Goal: Information Seeking & Learning: Learn about a topic

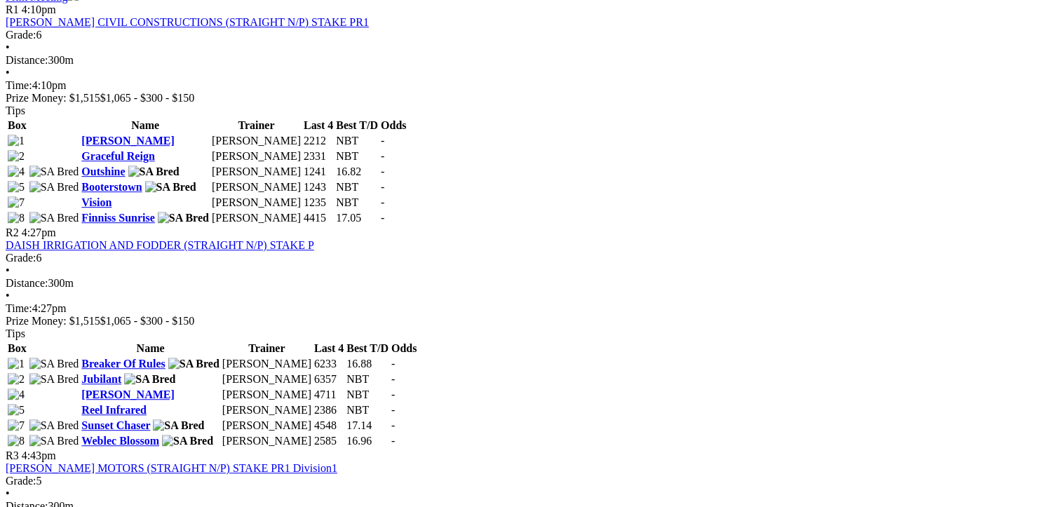
scroll to position [771, 0]
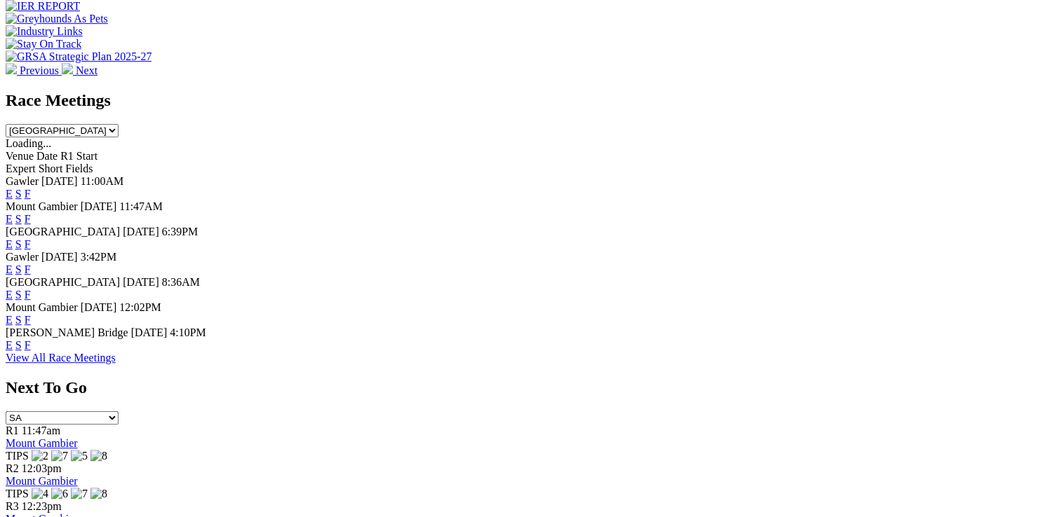
scroll to position [421, 0]
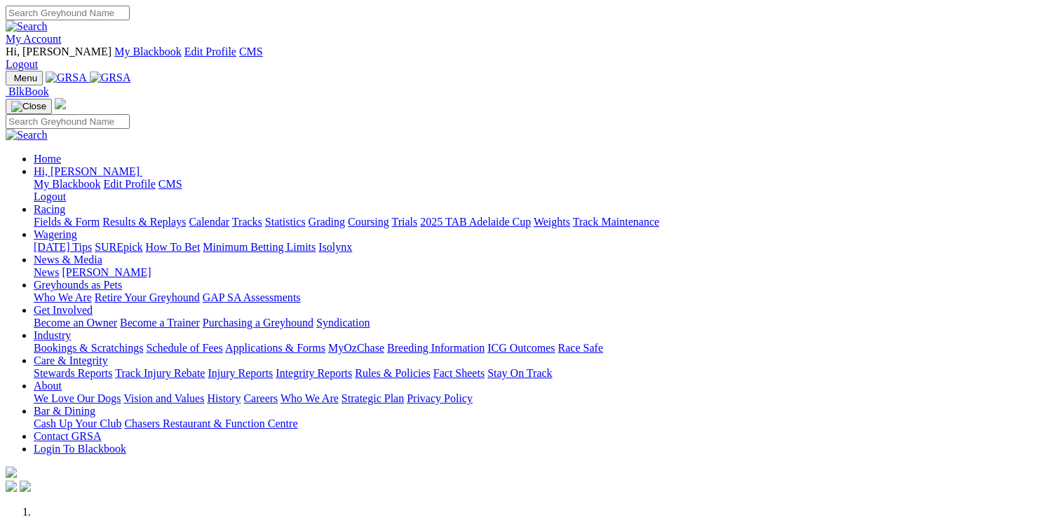
click at [65, 203] on link "Racing" at bounding box center [50, 209] width 32 height 12
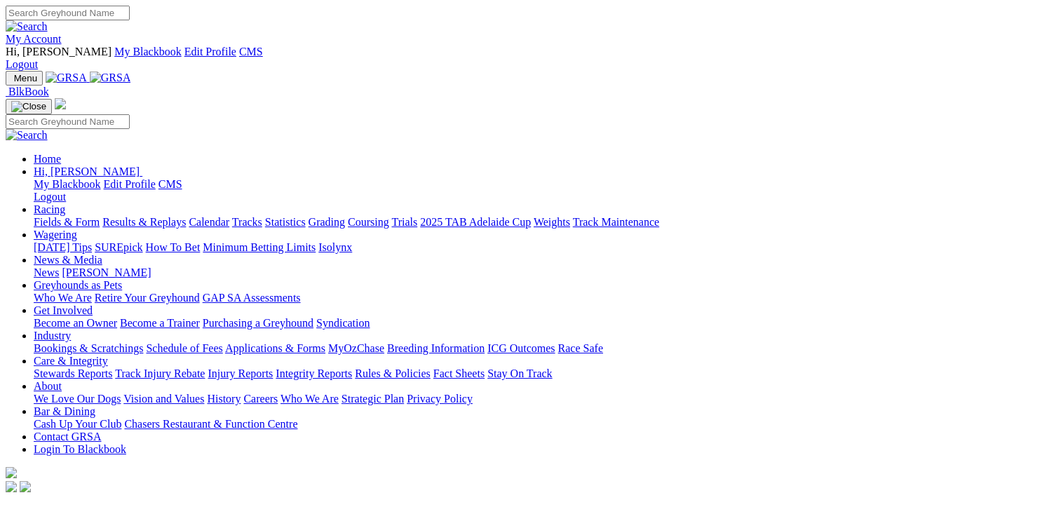
click at [51, 216] on link "Fields & Form" at bounding box center [67, 222] width 66 height 12
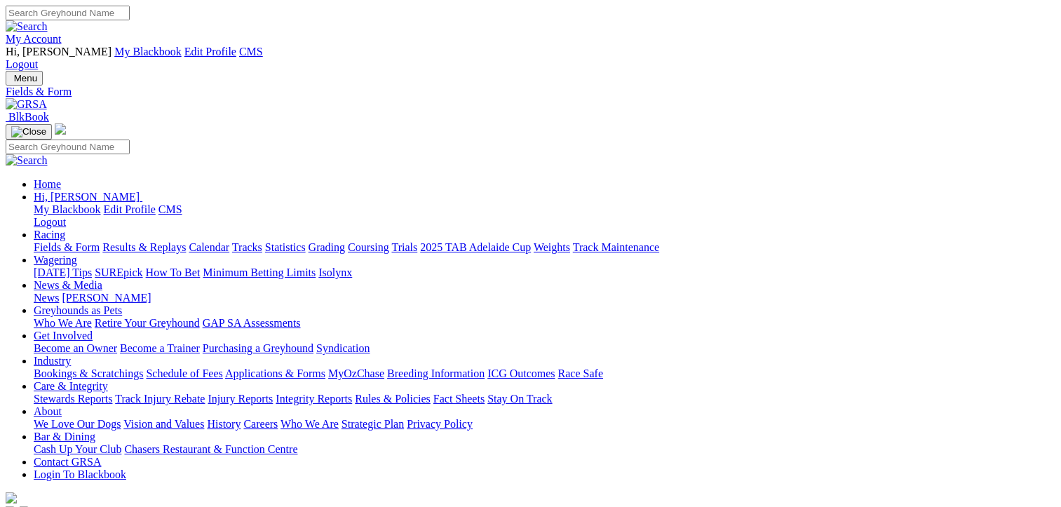
select select "[GEOGRAPHIC_DATA]"
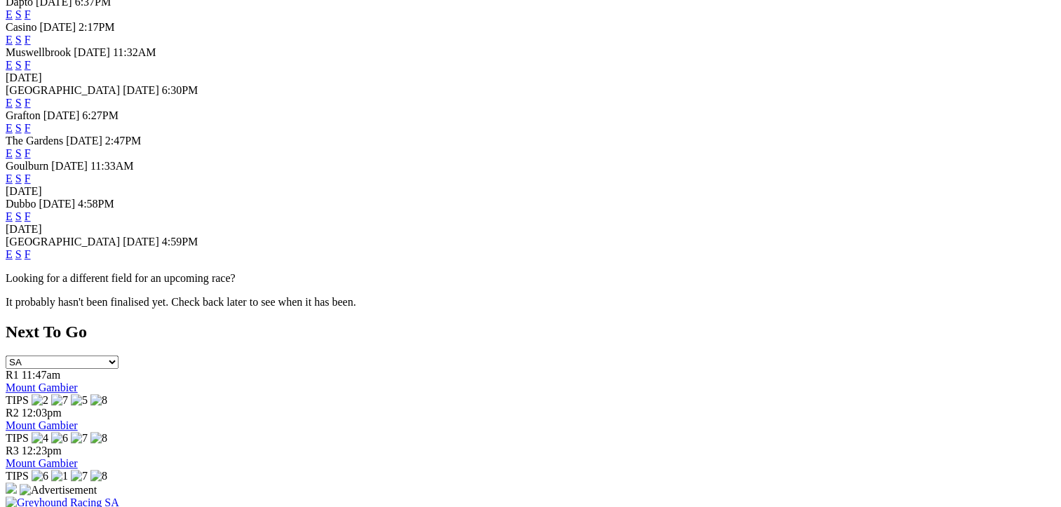
scroll to position [631, 0]
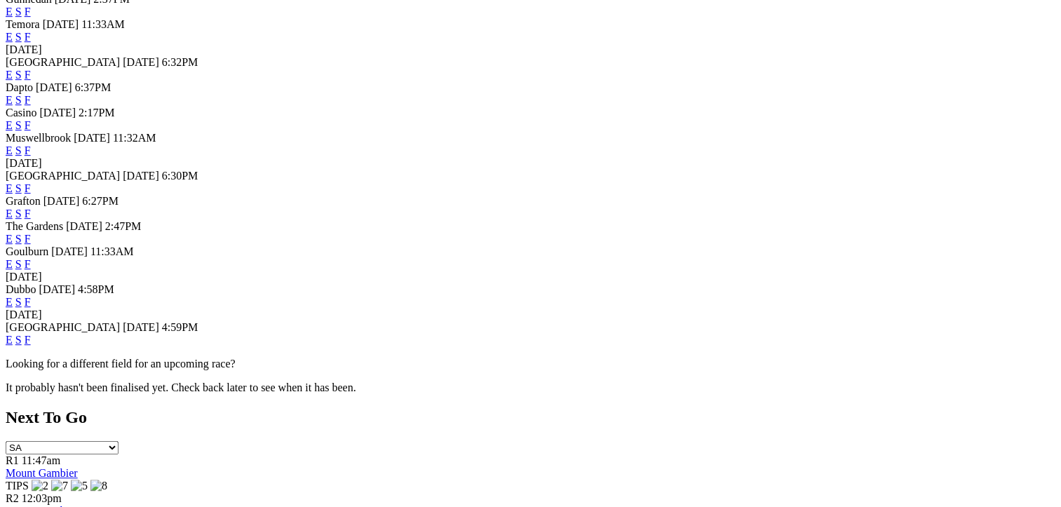
click at [31, 182] on link "F" at bounding box center [28, 188] width 6 height 12
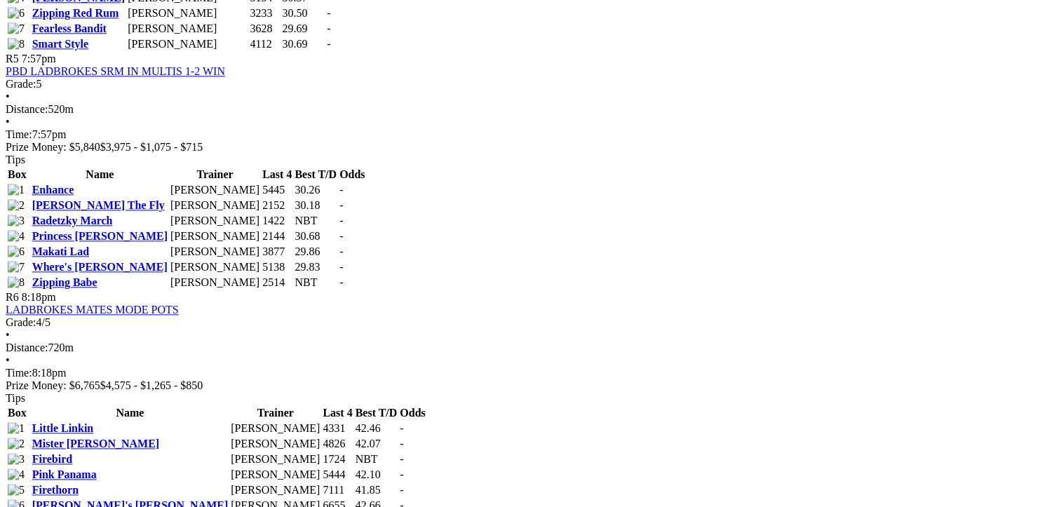
scroll to position [1753, 0]
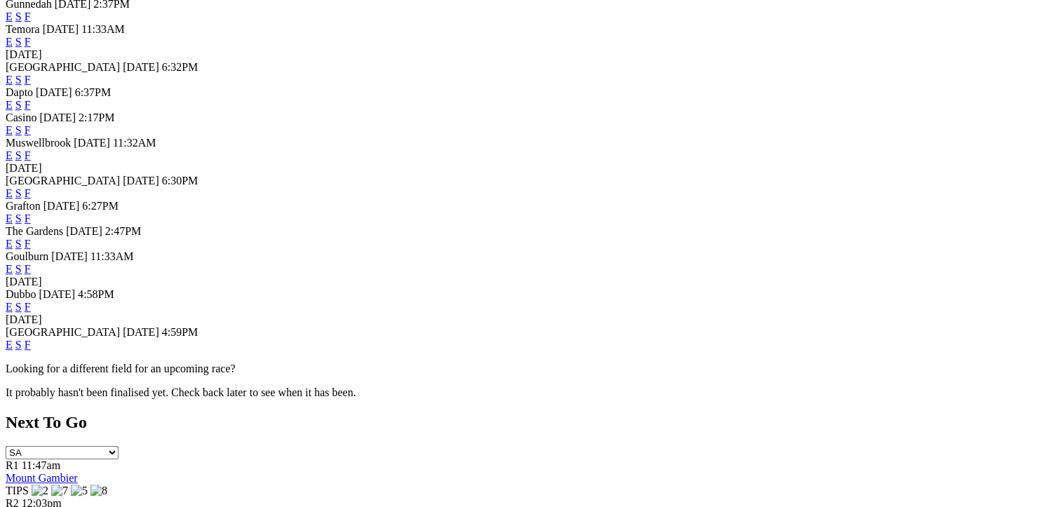
scroll to position [771, 0]
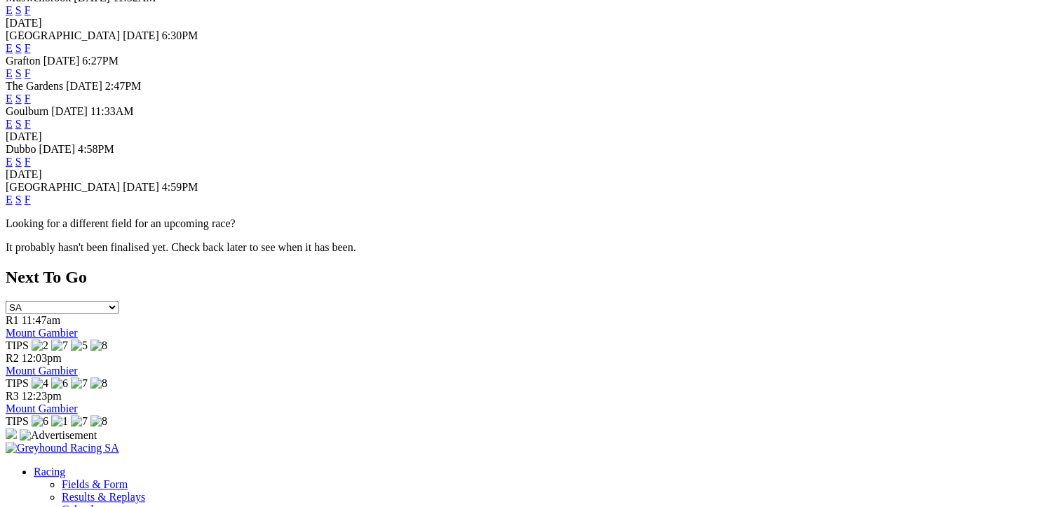
click at [31, 205] on link "F" at bounding box center [28, 199] width 6 height 12
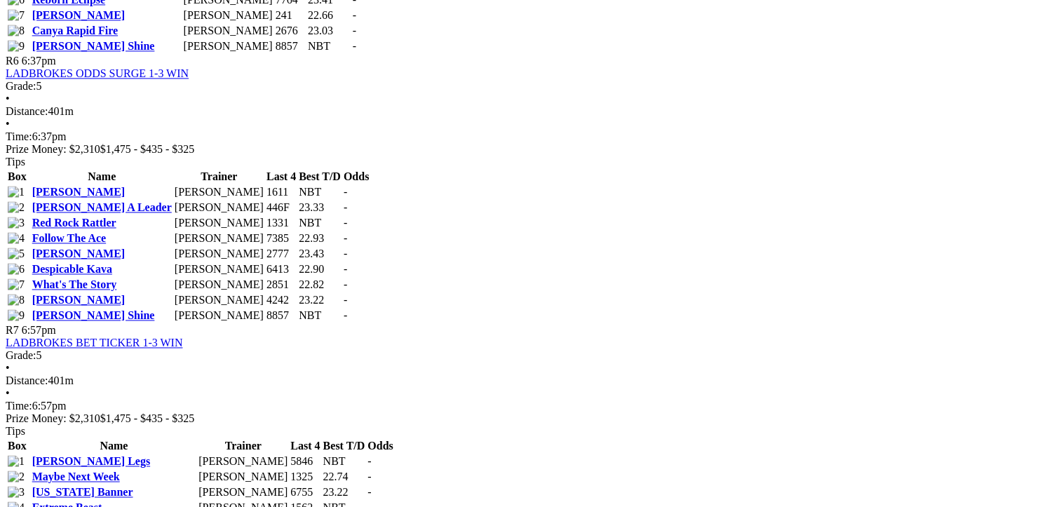
scroll to position [2313, 0]
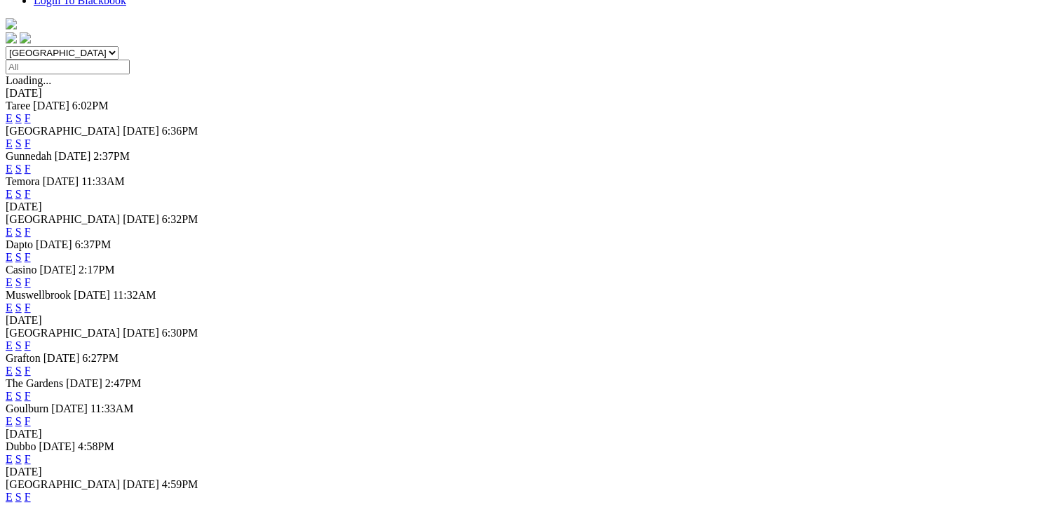
scroll to position [701, 0]
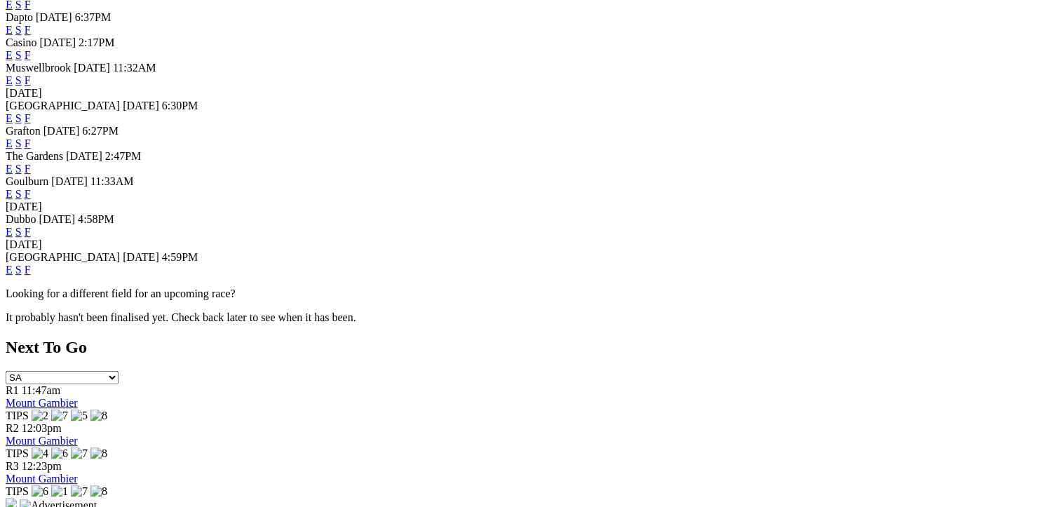
click at [31, 238] on link "F" at bounding box center [28, 232] width 6 height 12
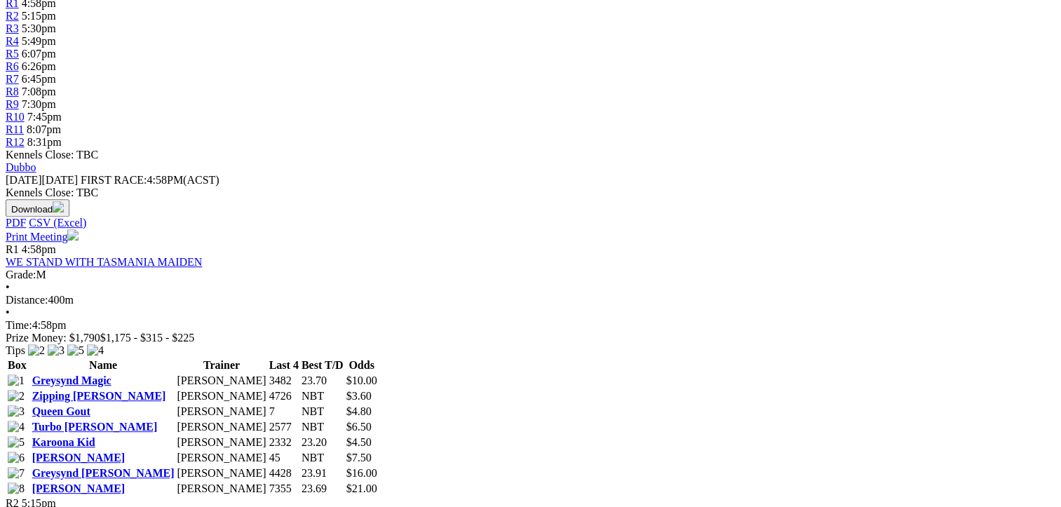
scroll to position [561, 0]
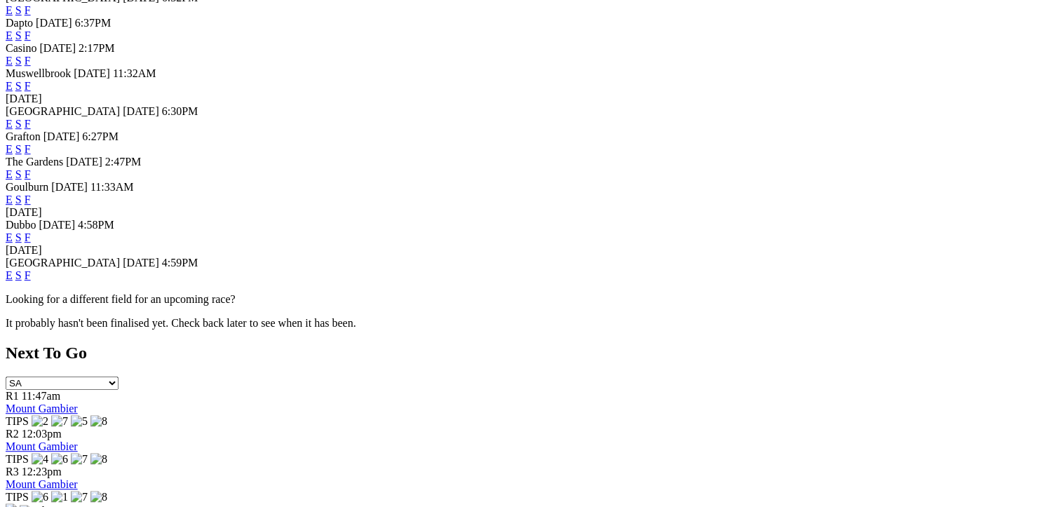
scroll to position [701, 0]
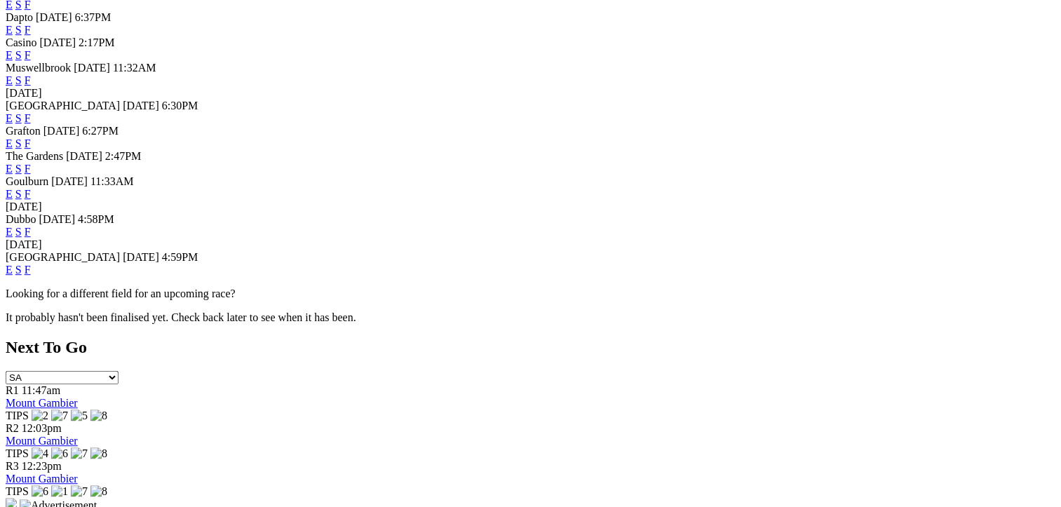
click at [31, 188] on link "F" at bounding box center [28, 194] width 6 height 12
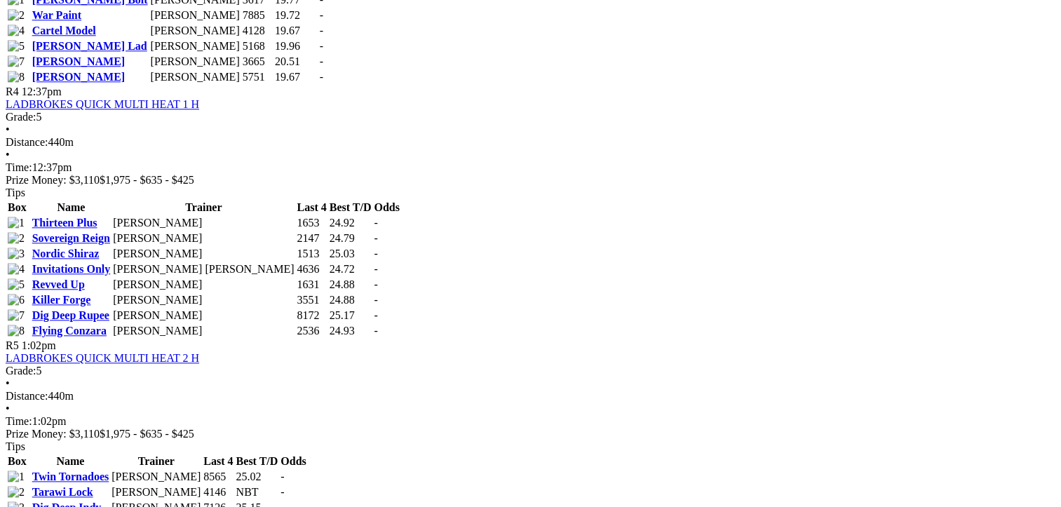
scroll to position [1682, 0]
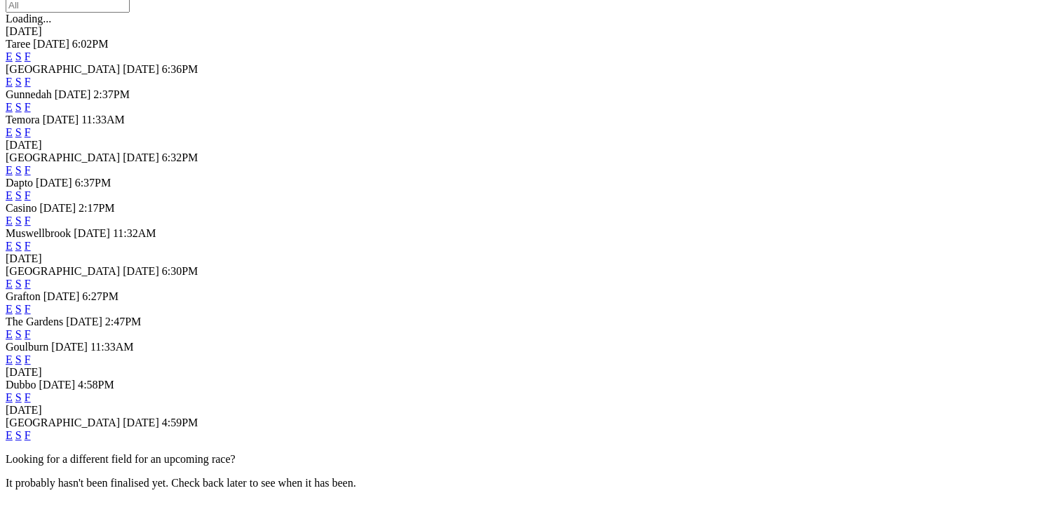
scroll to position [561, 0]
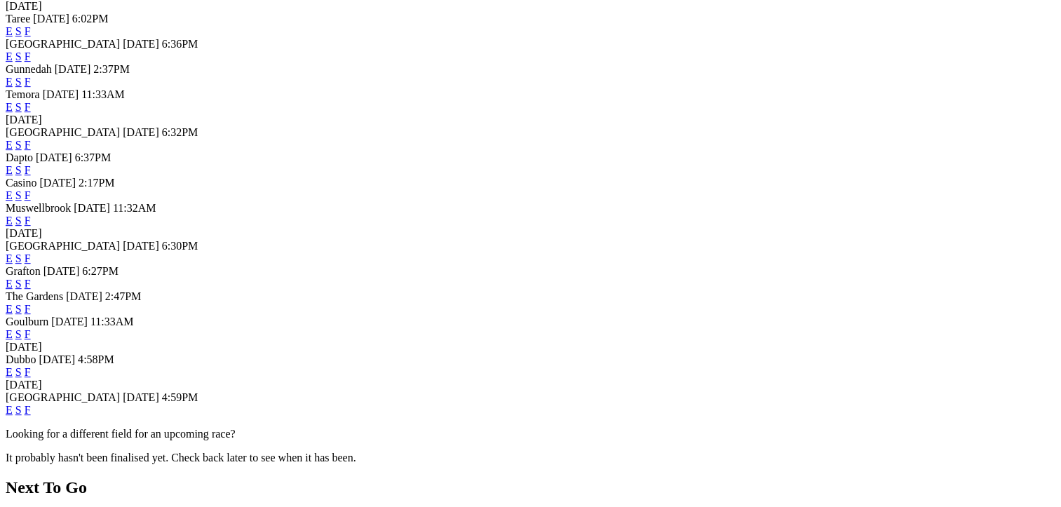
click at [31, 278] on link "F" at bounding box center [28, 284] width 6 height 12
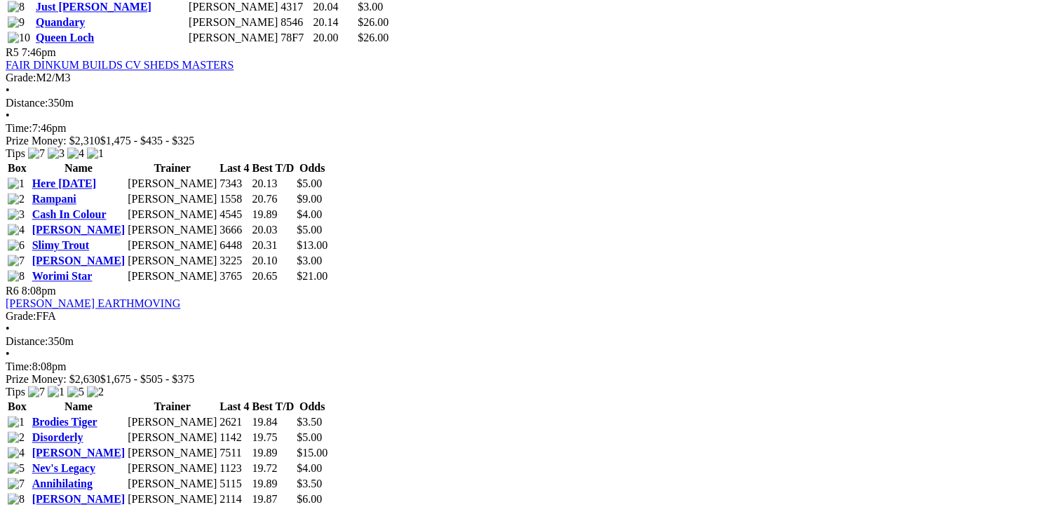
scroll to position [2033, 0]
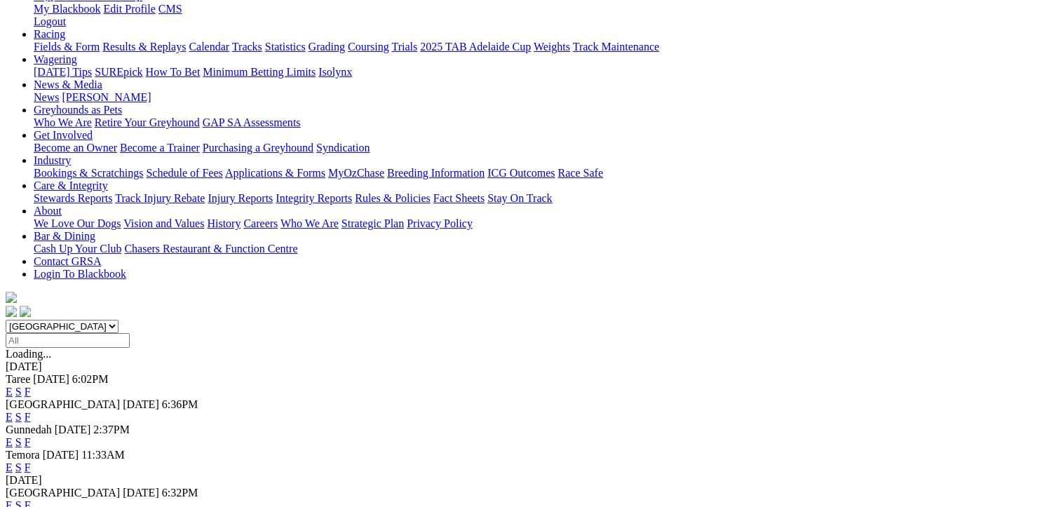
scroll to position [210, 0]
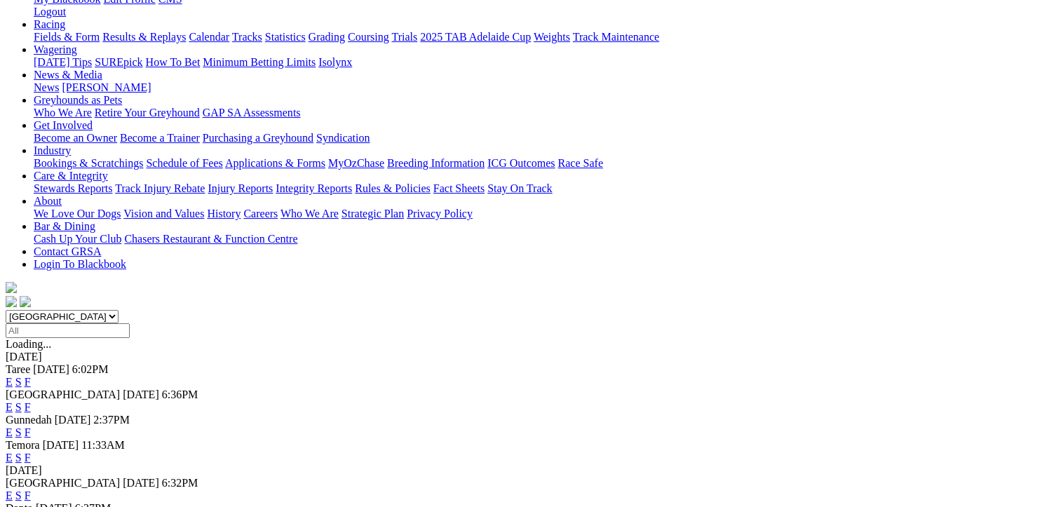
click at [31, 489] on link "F" at bounding box center [28, 495] width 6 height 12
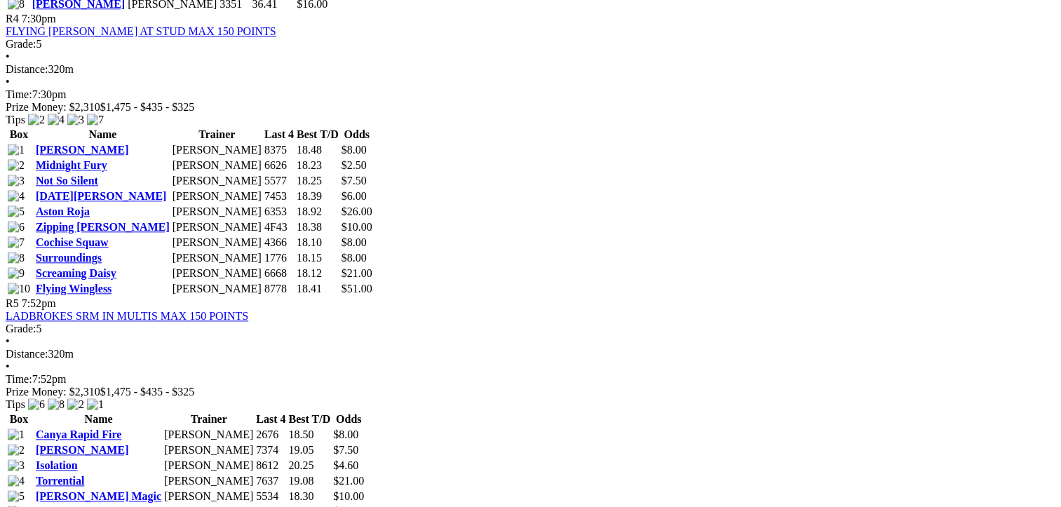
scroll to position [1753, 0]
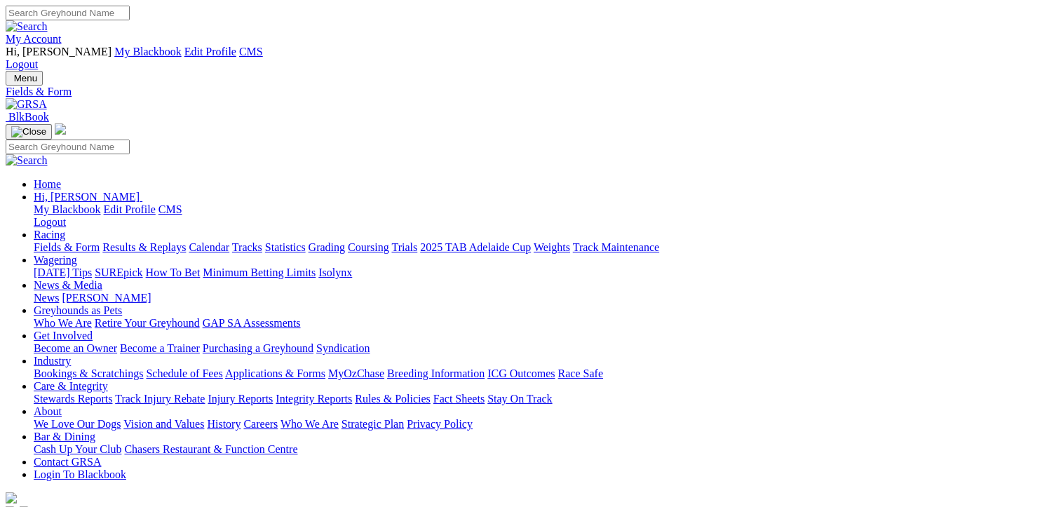
select select "SA"
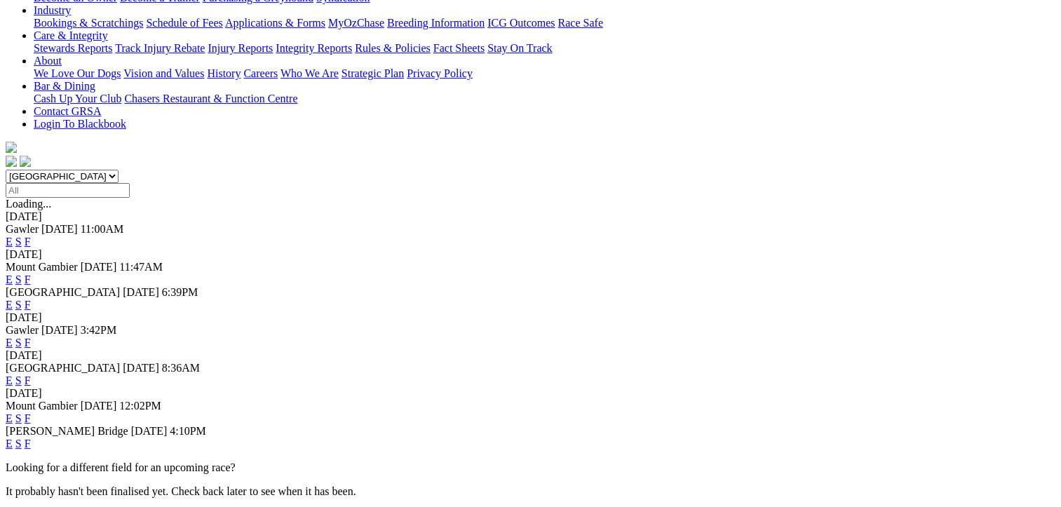
scroll to position [210, 0]
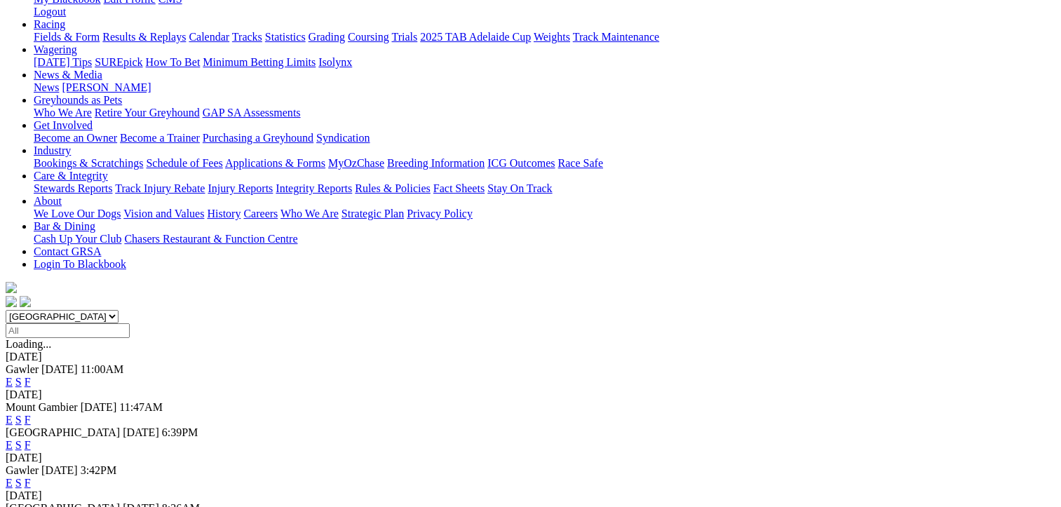
click at [13, 439] on link "E" at bounding box center [9, 445] width 7 height 12
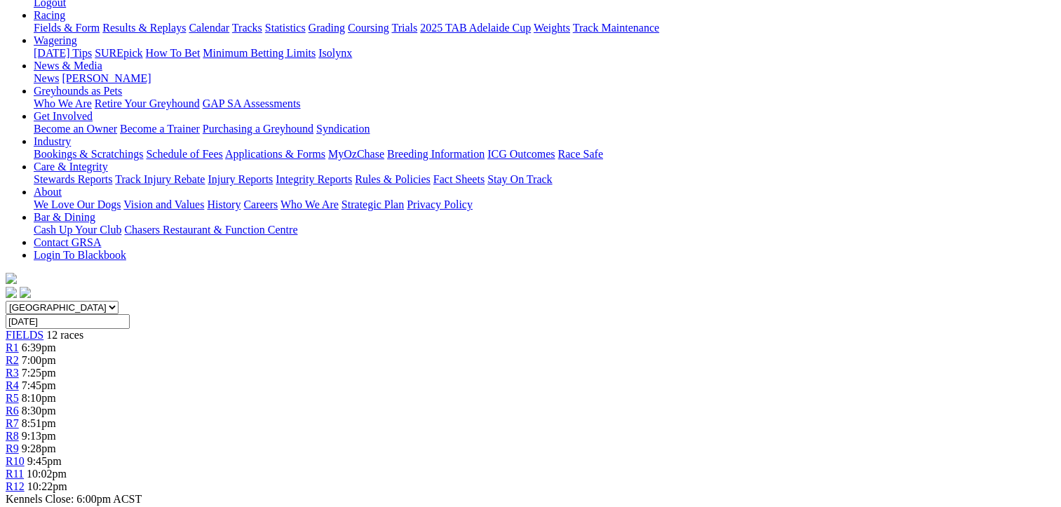
scroll to position [70, 0]
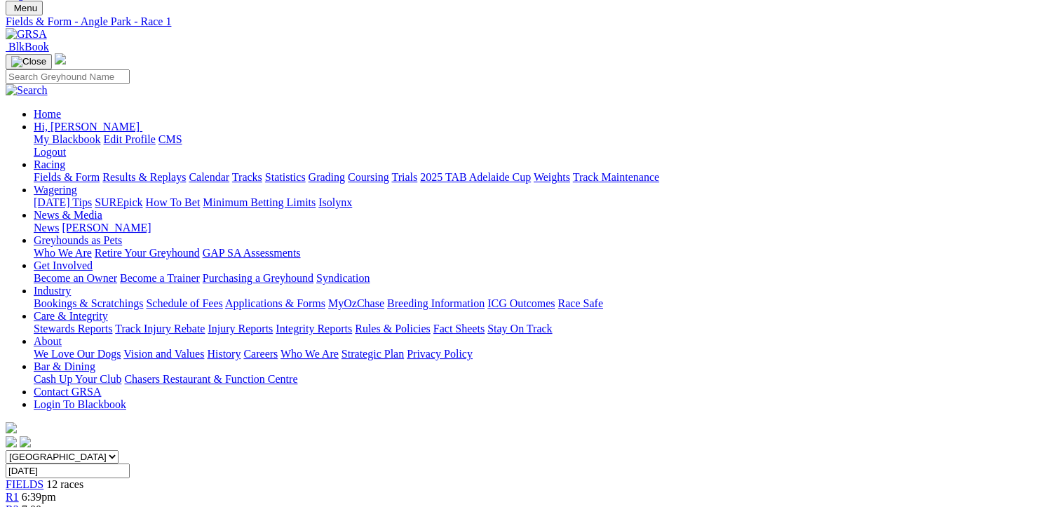
click at [19, 503] on link "R2" at bounding box center [12, 509] width 13 height 12
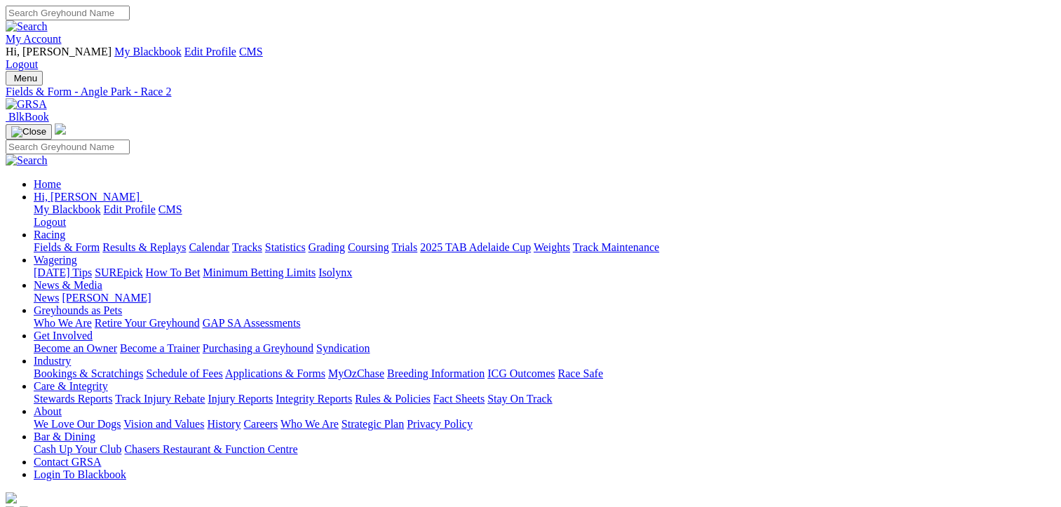
click at [56, 241] on link "Fields & Form" at bounding box center [67, 247] width 66 height 12
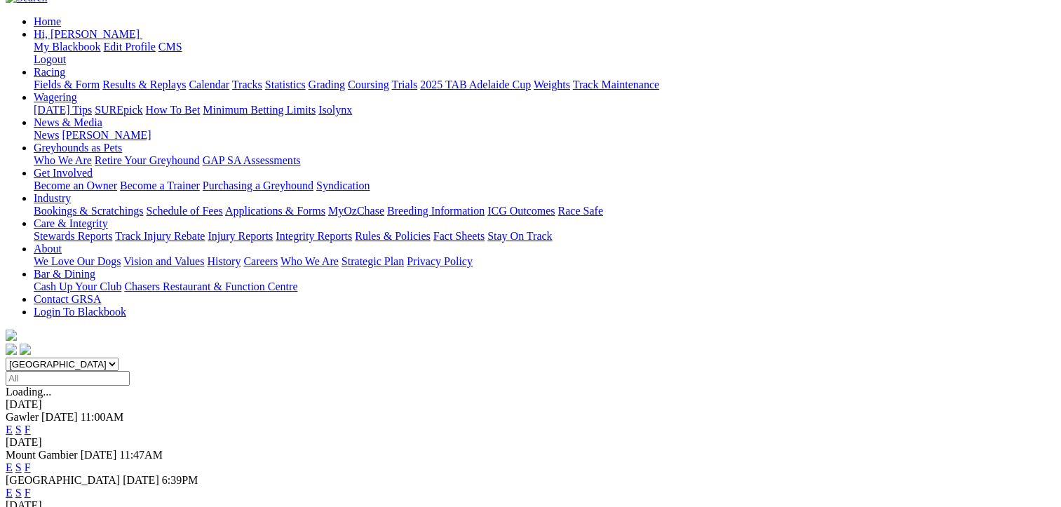
scroll to position [294, 0]
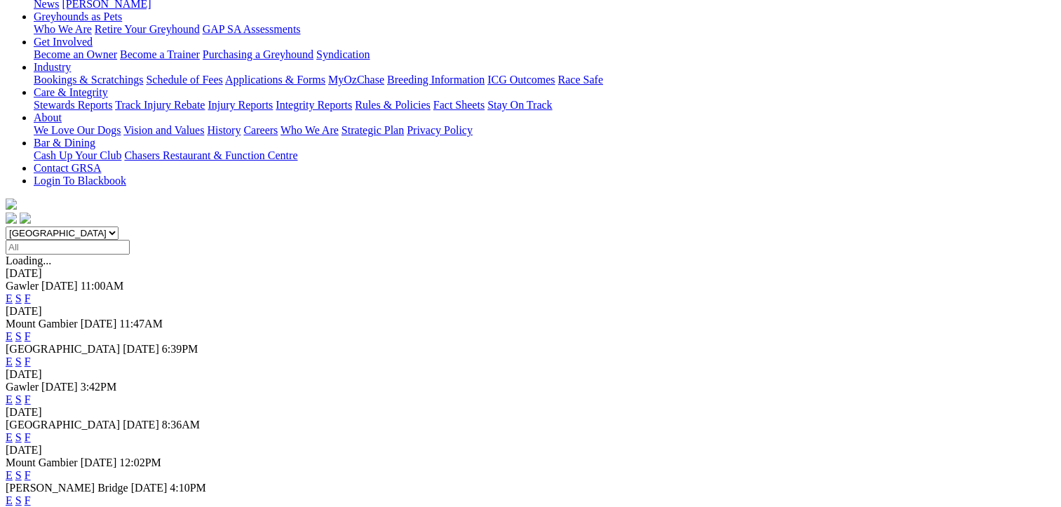
click at [31, 431] on link "F" at bounding box center [28, 437] width 6 height 12
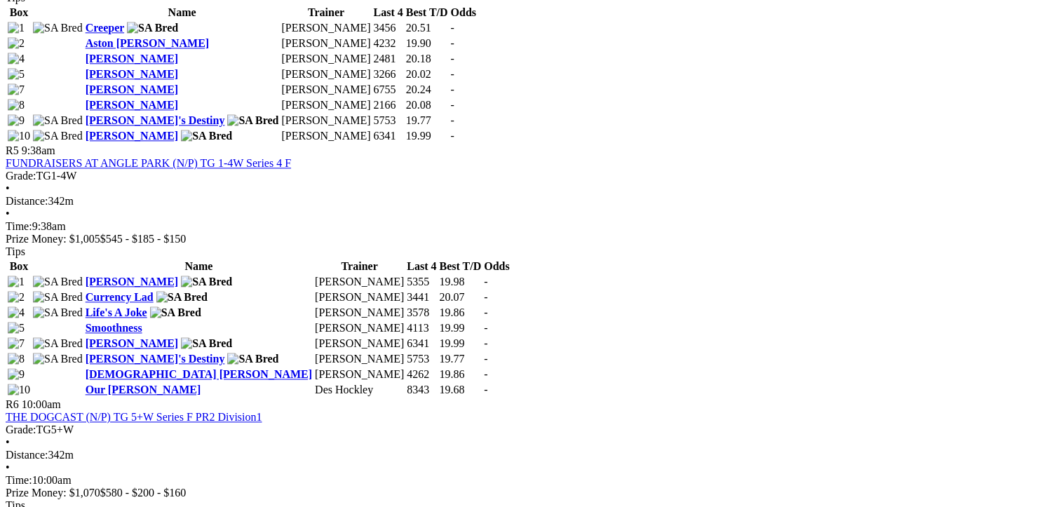
scroll to position [1612, 0]
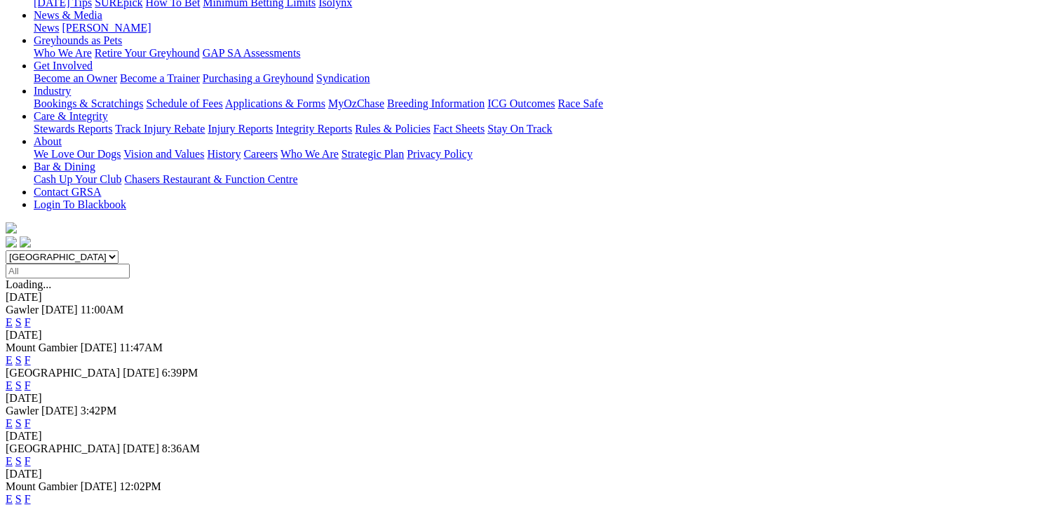
scroll to position [351, 0]
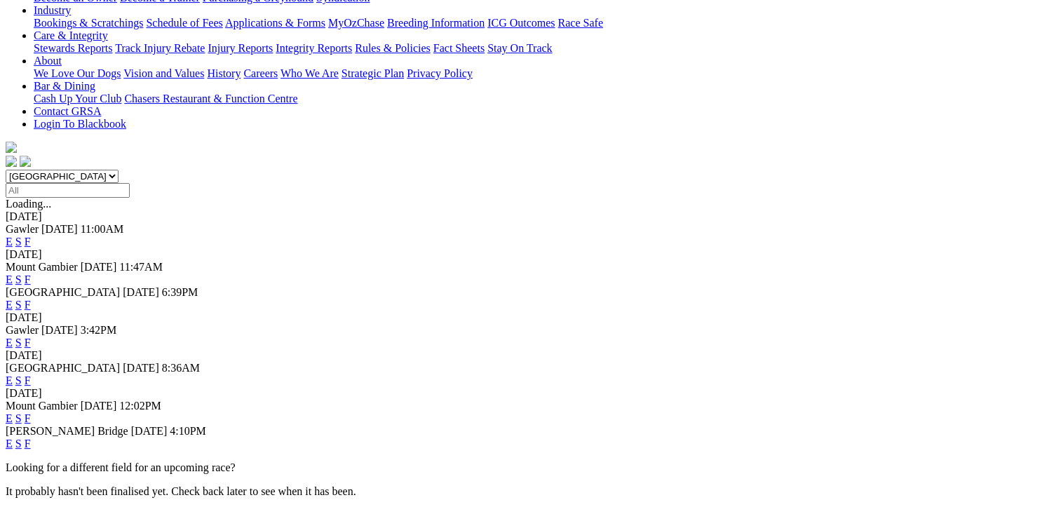
click at [31, 336] on link "F" at bounding box center [28, 342] width 6 height 12
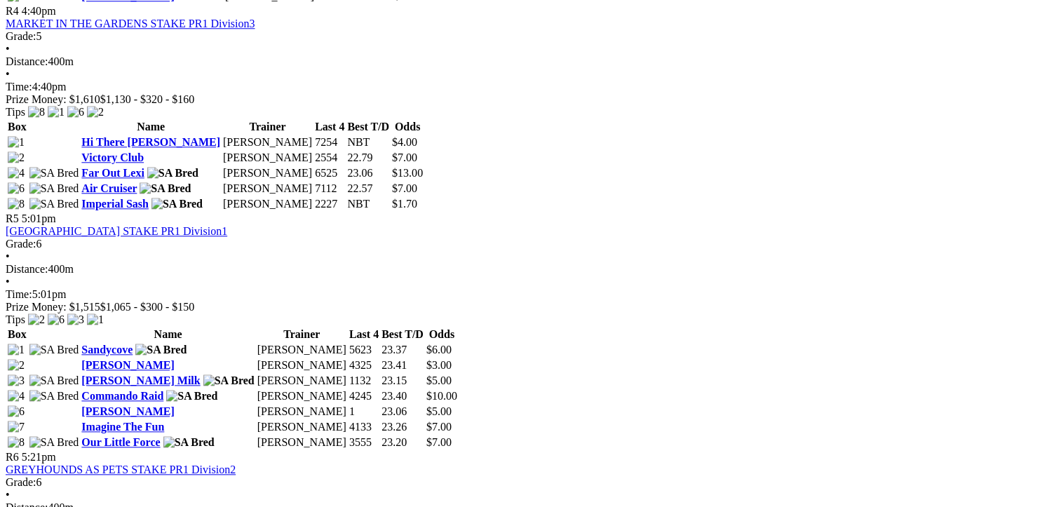
scroll to position [1192, 0]
